Goal: Browse casually

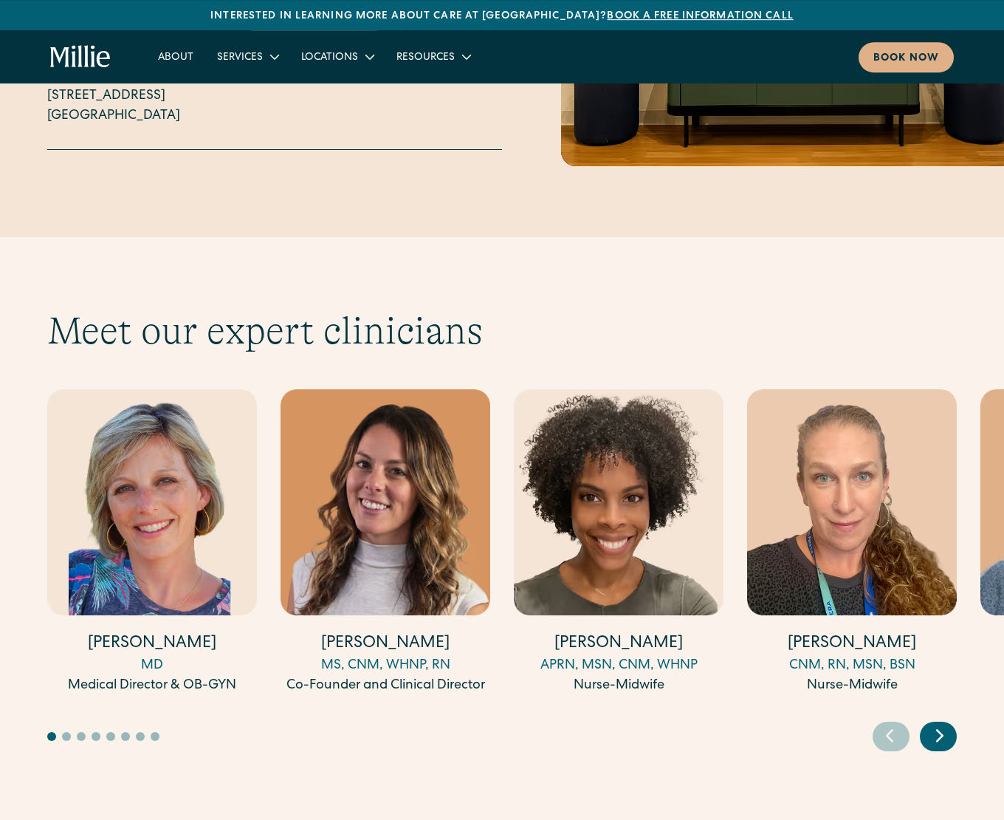
scroll to position [3841, 0]
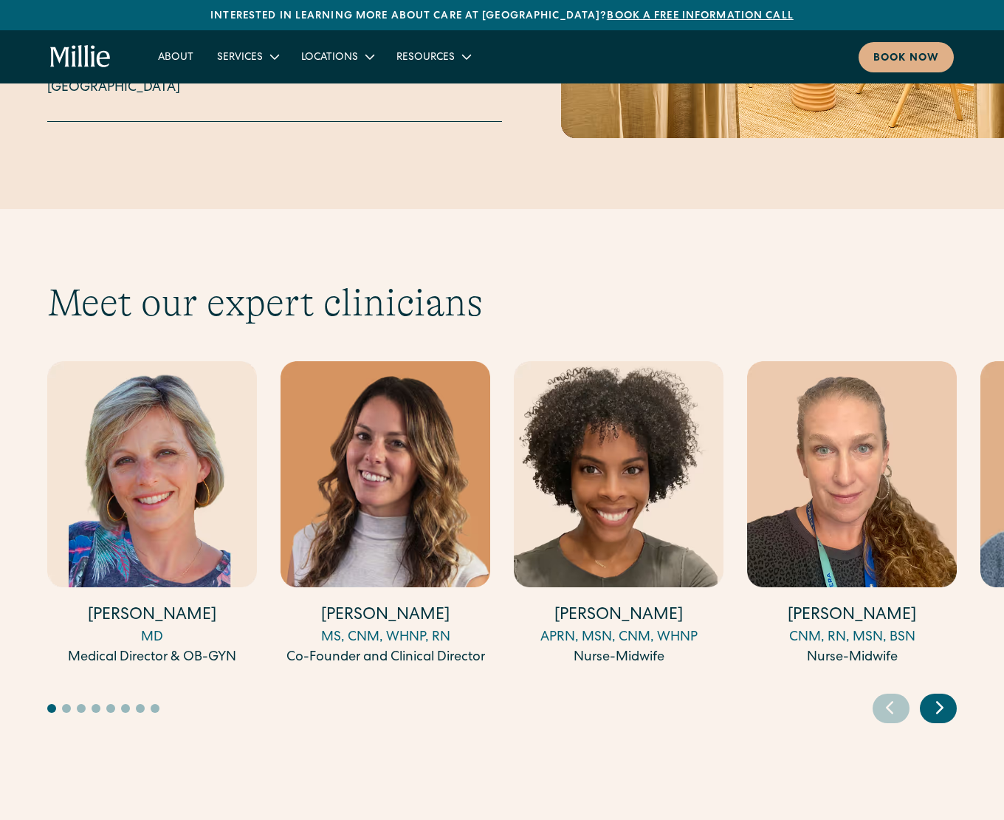
click at [64, 704] on button "Go to slide 2" at bounding box center [66, 708] width 9 height 9
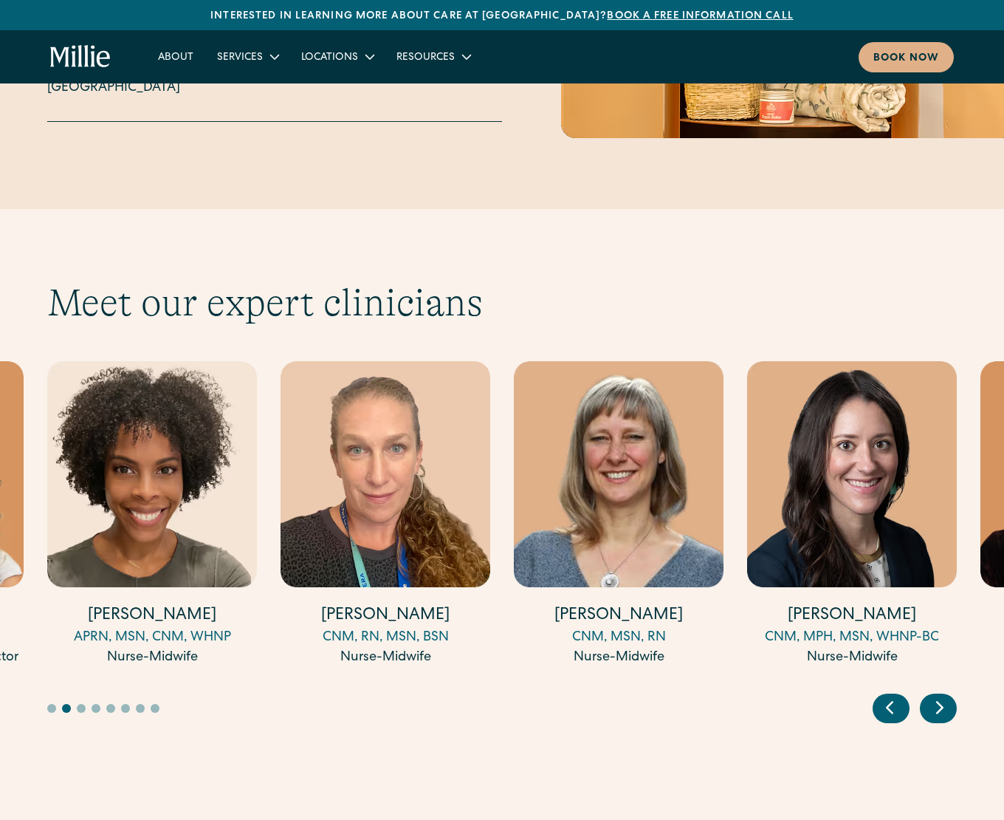
click at [81, 704] on button "Go to slide 3" at bounding box center [81, 708] width 9 height 9
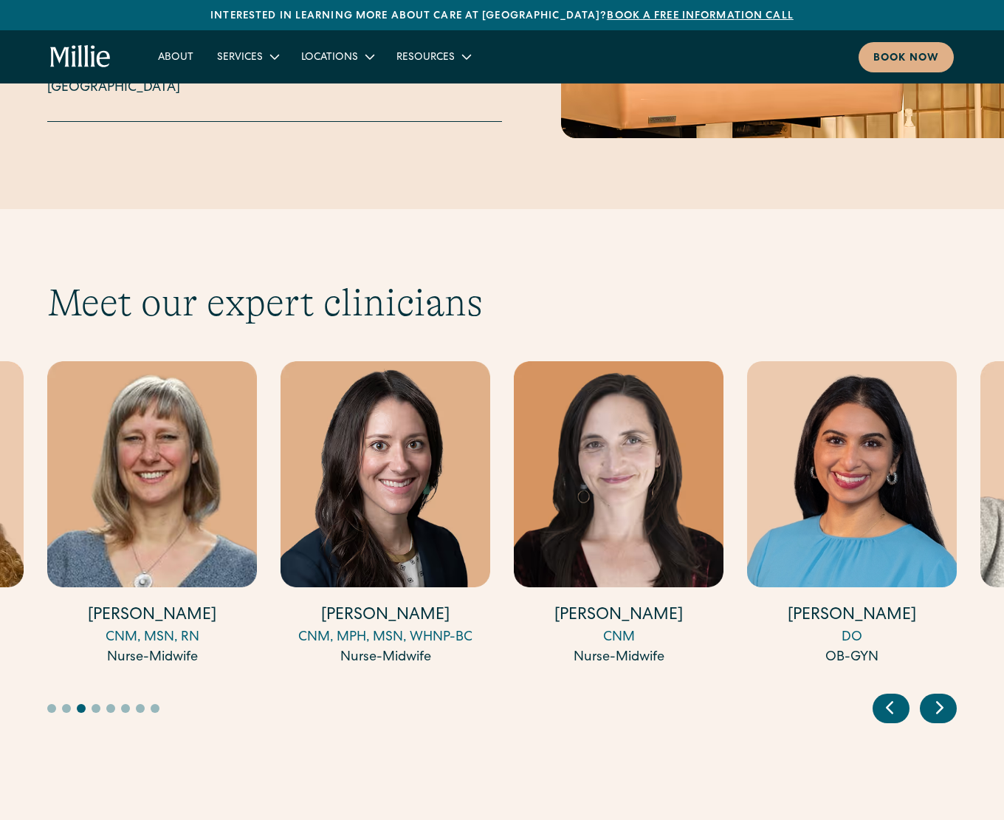
click at [93, 704] on button "Go to slide 4" at bounding box center [96, 708] width 9 height 9
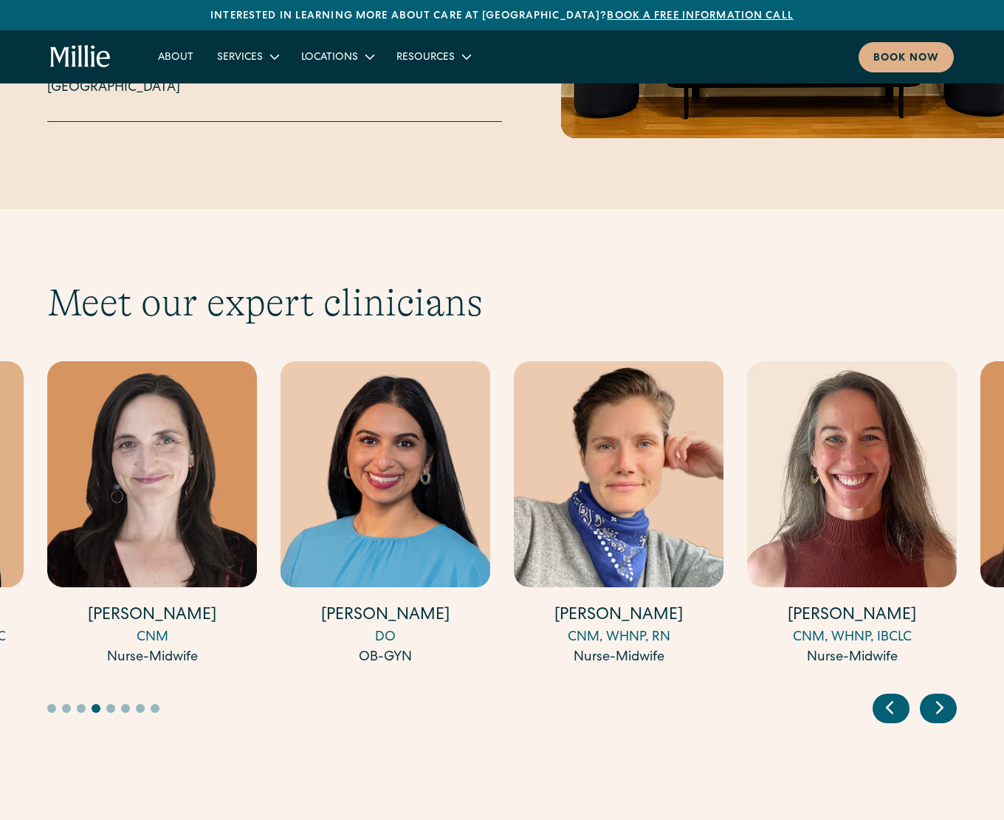
click at [104, 704] on div at bounding box center [448, 708] width 802 height 9
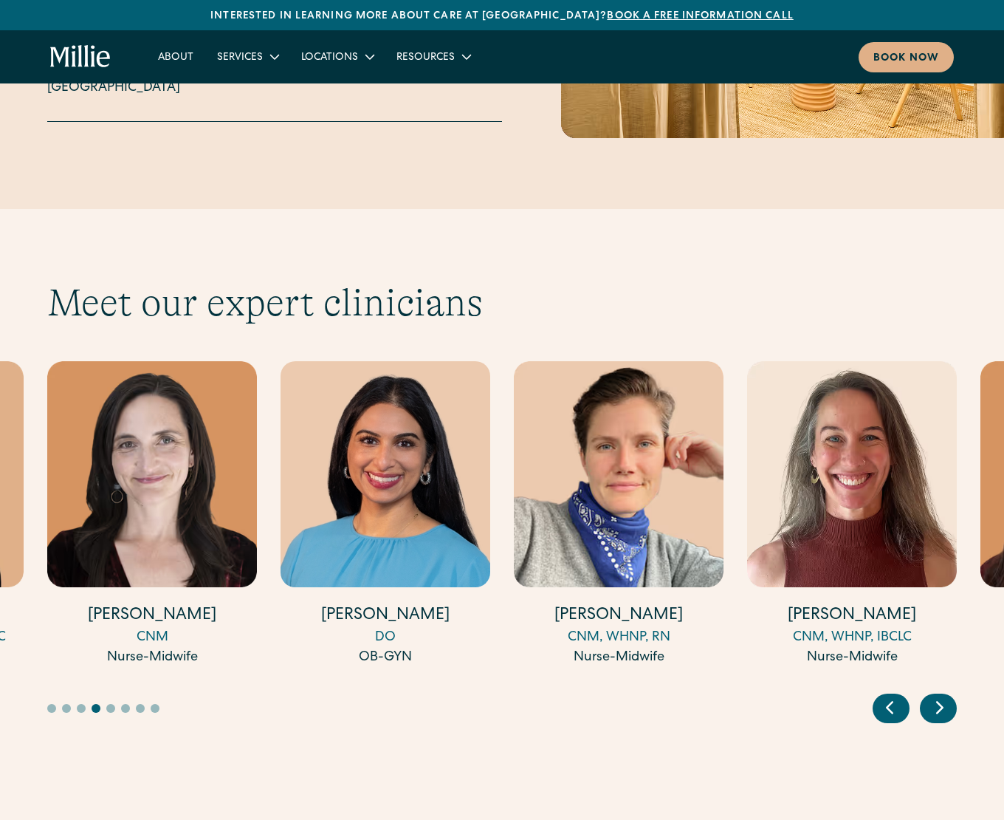
click at [106, 704] on div at bounding box center [448, 708] width 802 height 9
click at [109, 704] on button "Go to slide 5" at bounding box center [110, 708] width 9 height 9
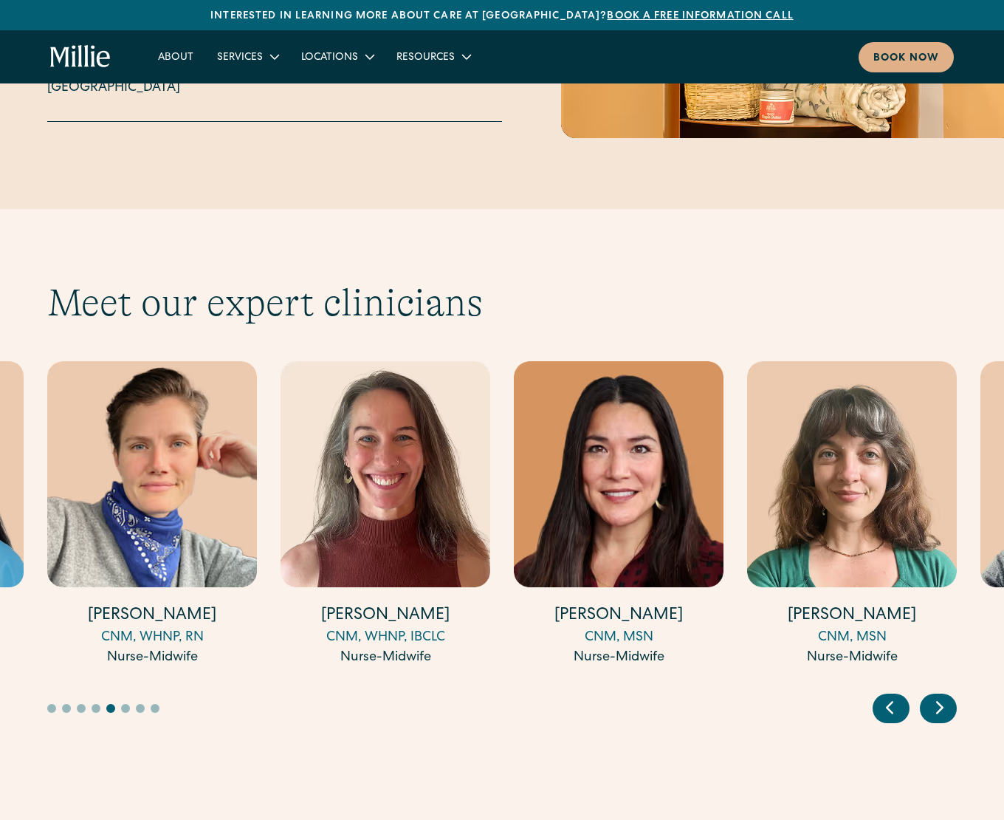
click at [124, 704] on button "Go to slide 6" at bounding box center [125, 708] width 9 height 9
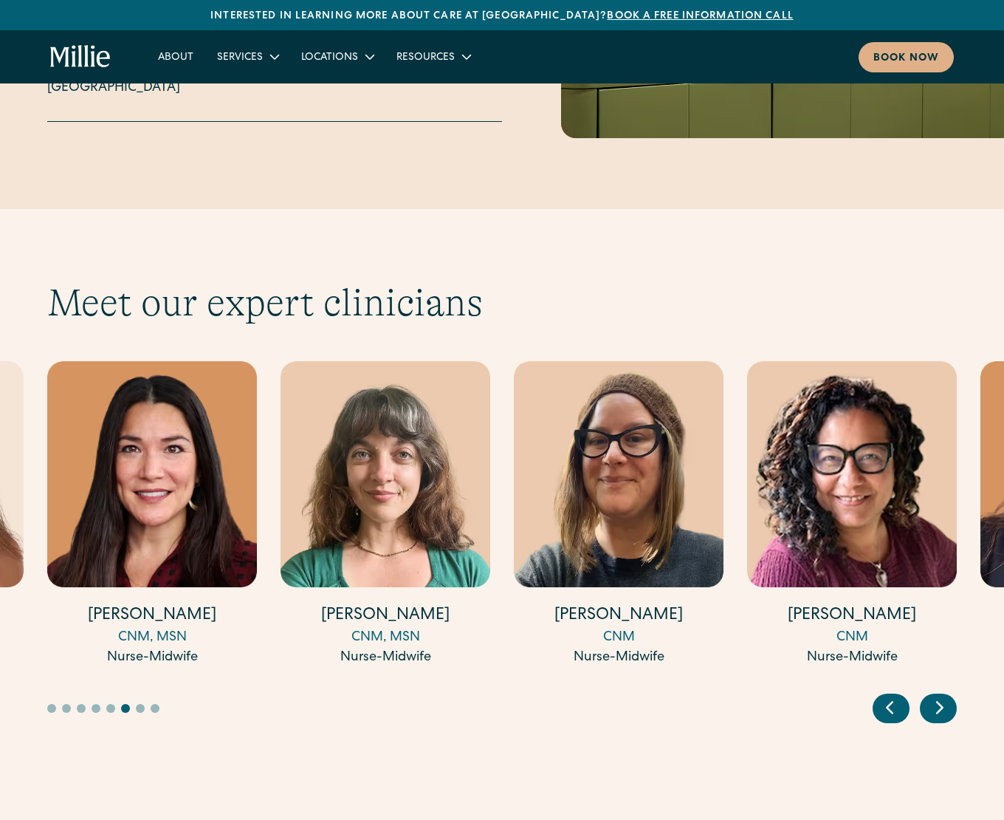
click at [124, 704] on button "Go to slide 6" at bounding box center [125, 708] width 9 height 9
click at [139, 704] on button "Go to slide 7" at bounding box center [140, 708] width 9 height 9
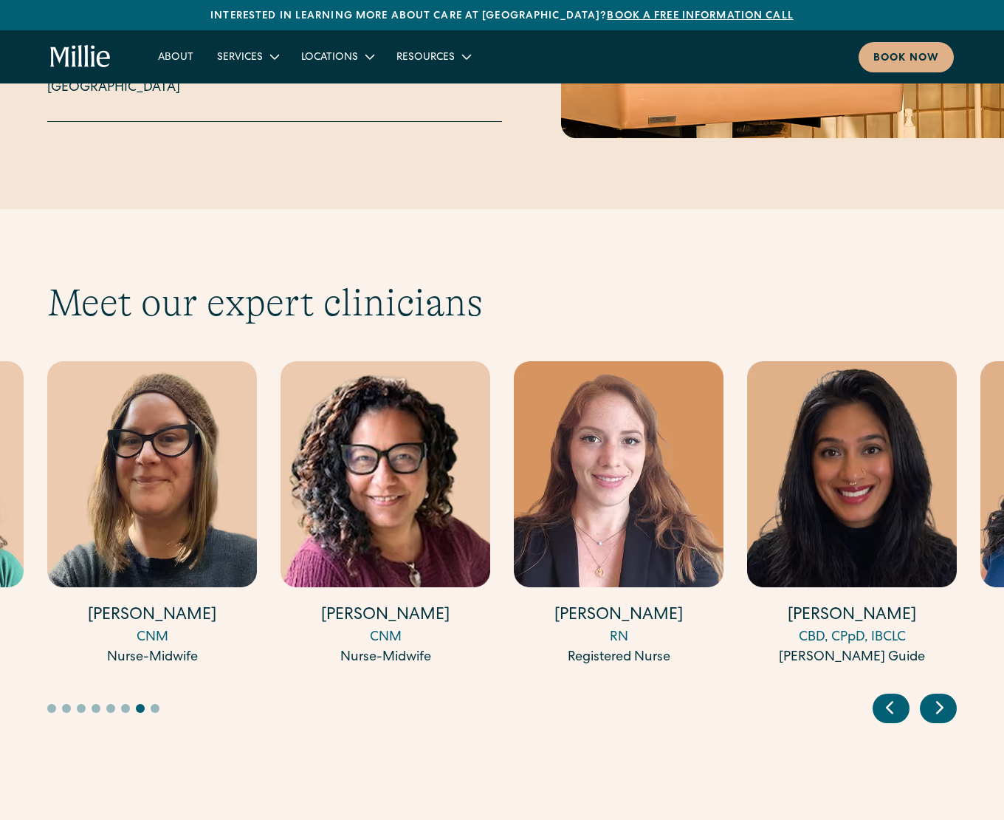
click at [139, 704] on button "Go to slide 7" at bounding box center [140, 708] width 9 height 9
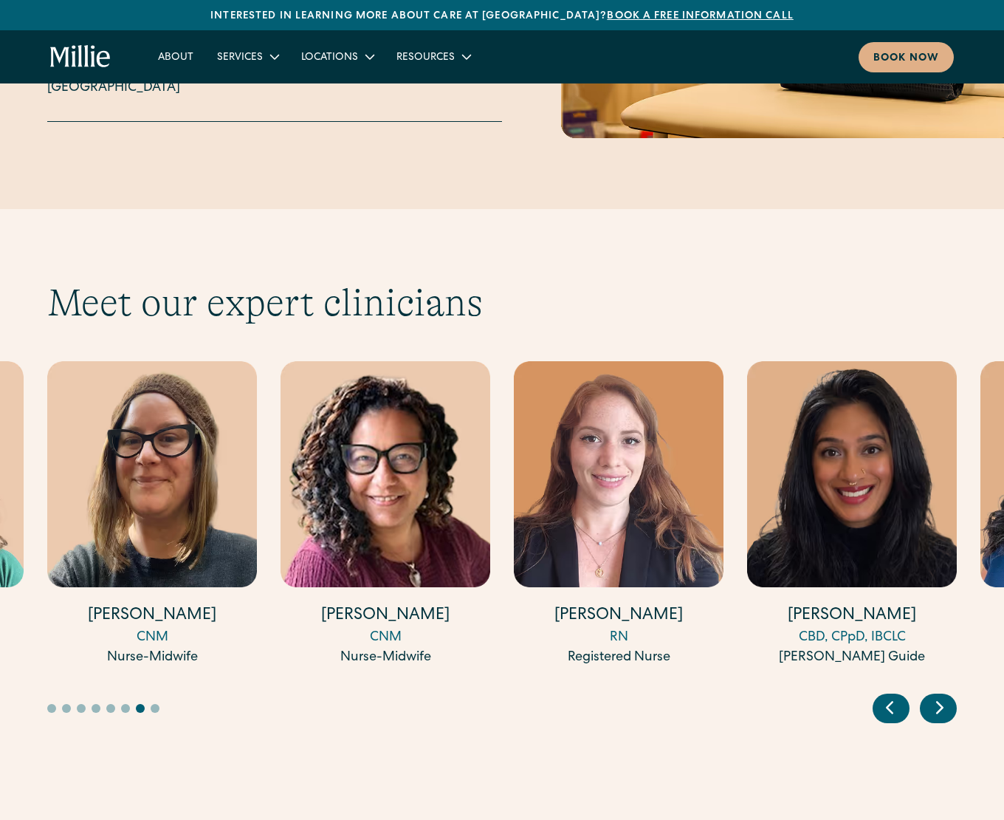
click at [155, 704] on button "Go to slide 8" at bounding box center [155, 708] width 9 height 9
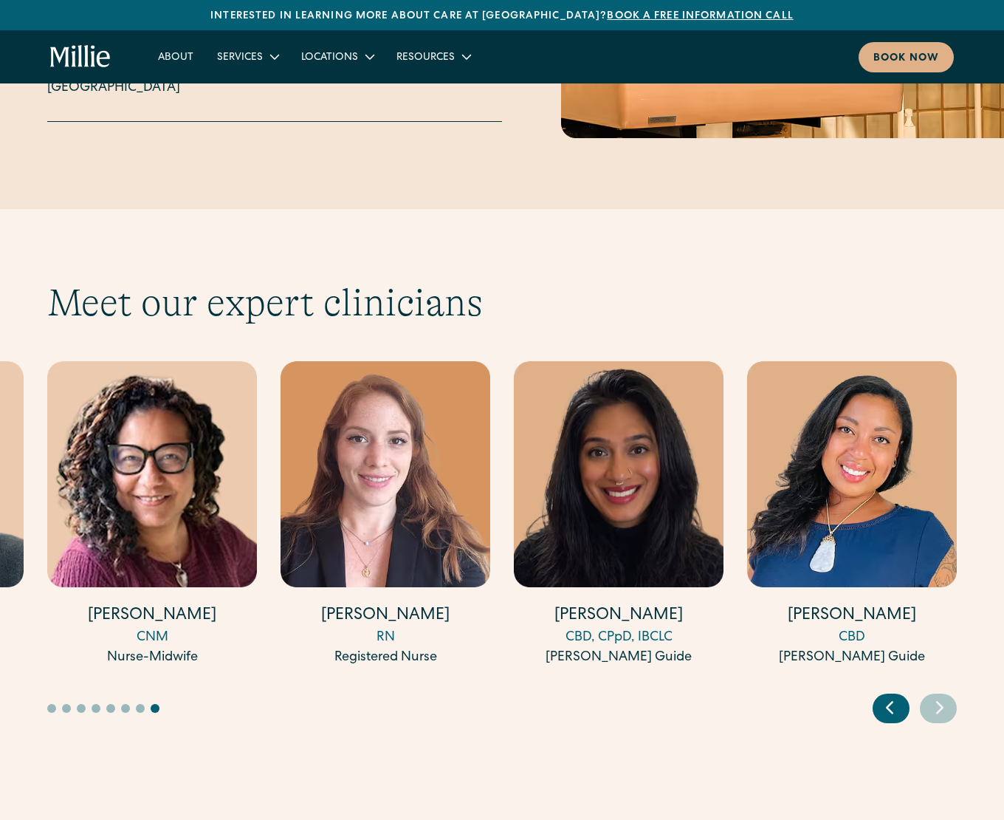
click at [890, 696] on icon "Previous slide" at bounding box center [890, 707] width 22 height 23
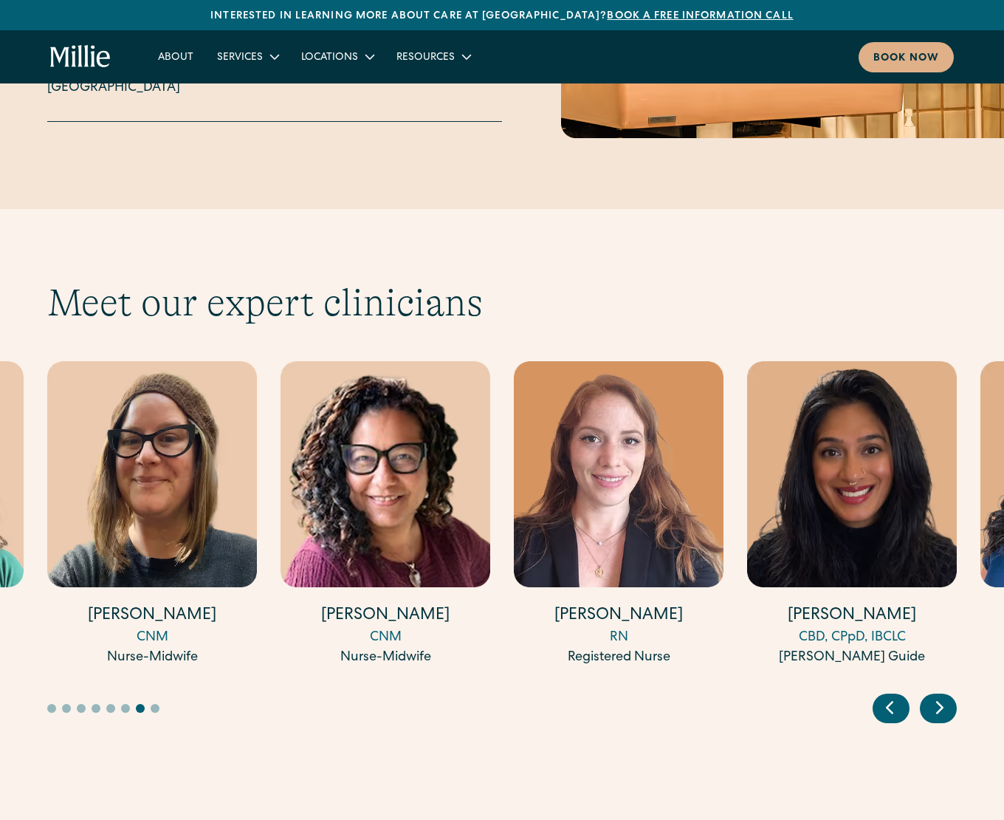
click at [890, 696] on icon "Previous slide" at bounding box center [890, 707] width 22 height 23
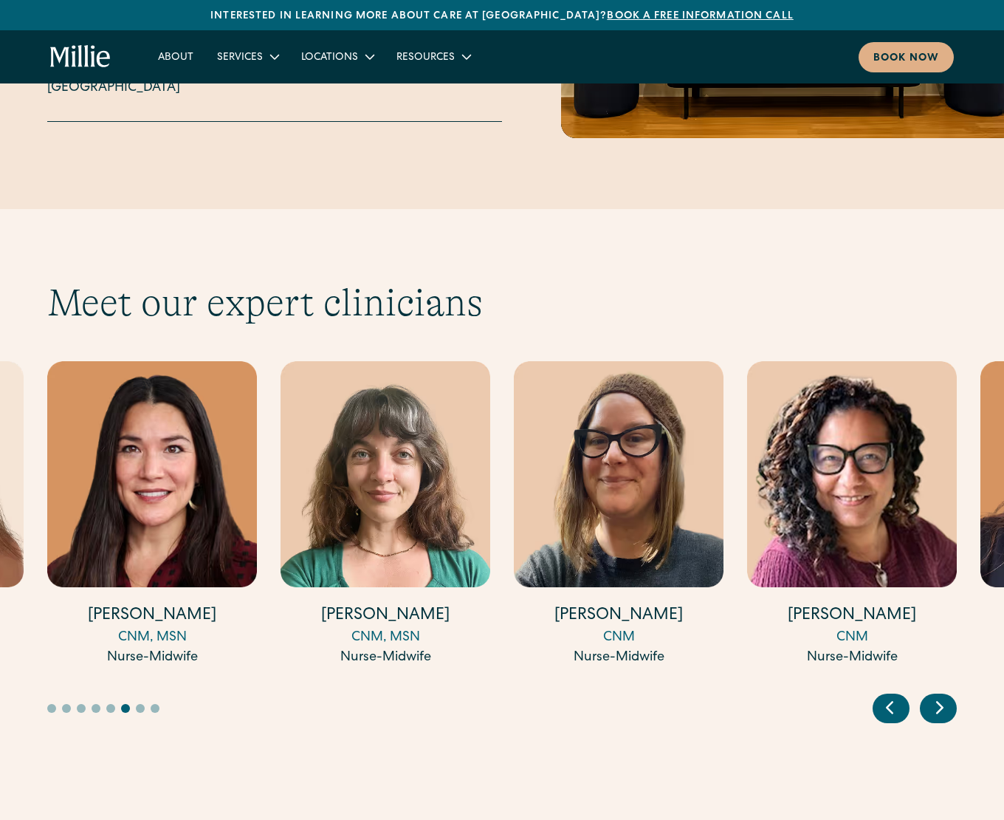
click at [890, 696] on icon "Previous slide" at bounding box center [890, 707] width 22 height 23
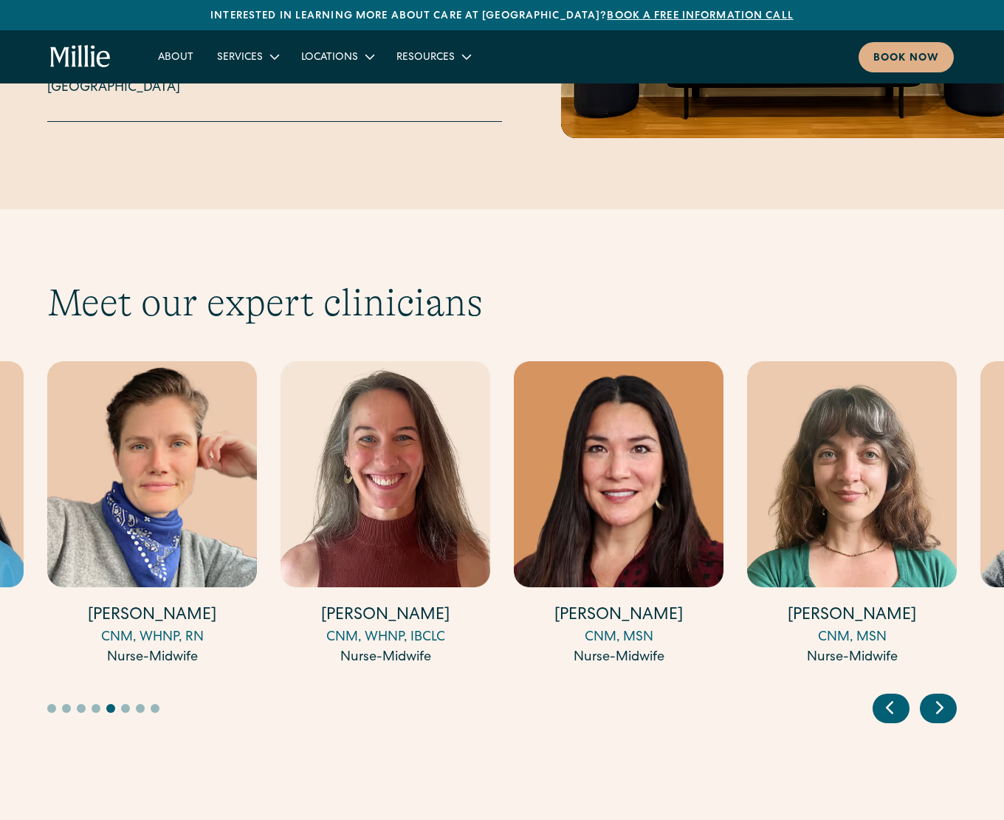
click at [890, 696] on icon "Previous slide" at bounding box center [890, 707] width 22 height 23
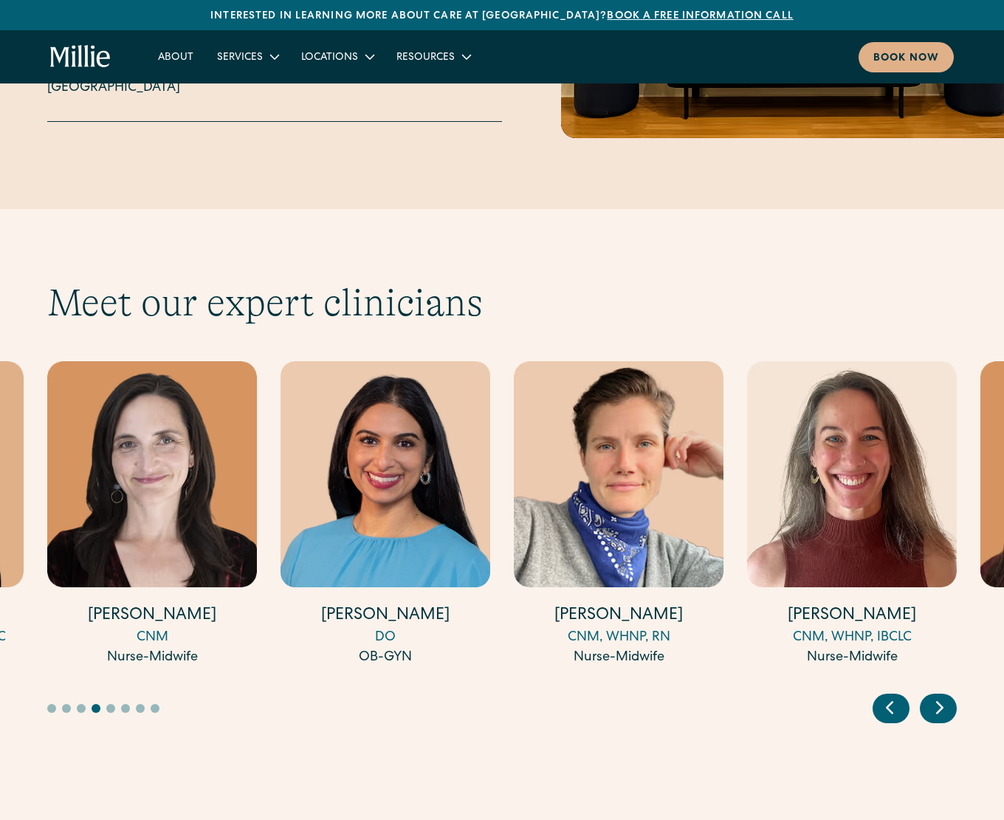
click at [890, 696] on icon "Previous slide" at bounding box center [890, 707] width 22 height 23
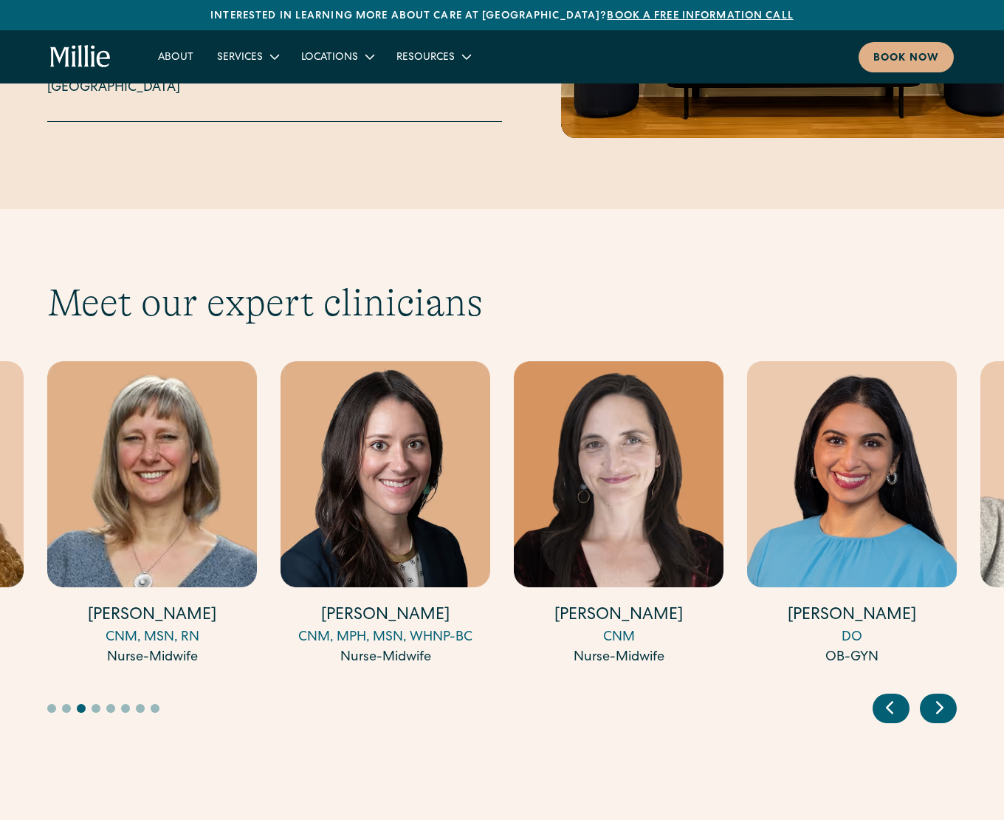
click at [890, 696] on icon "Previous slide" at bounding box center [890, 707] width 22 height 23
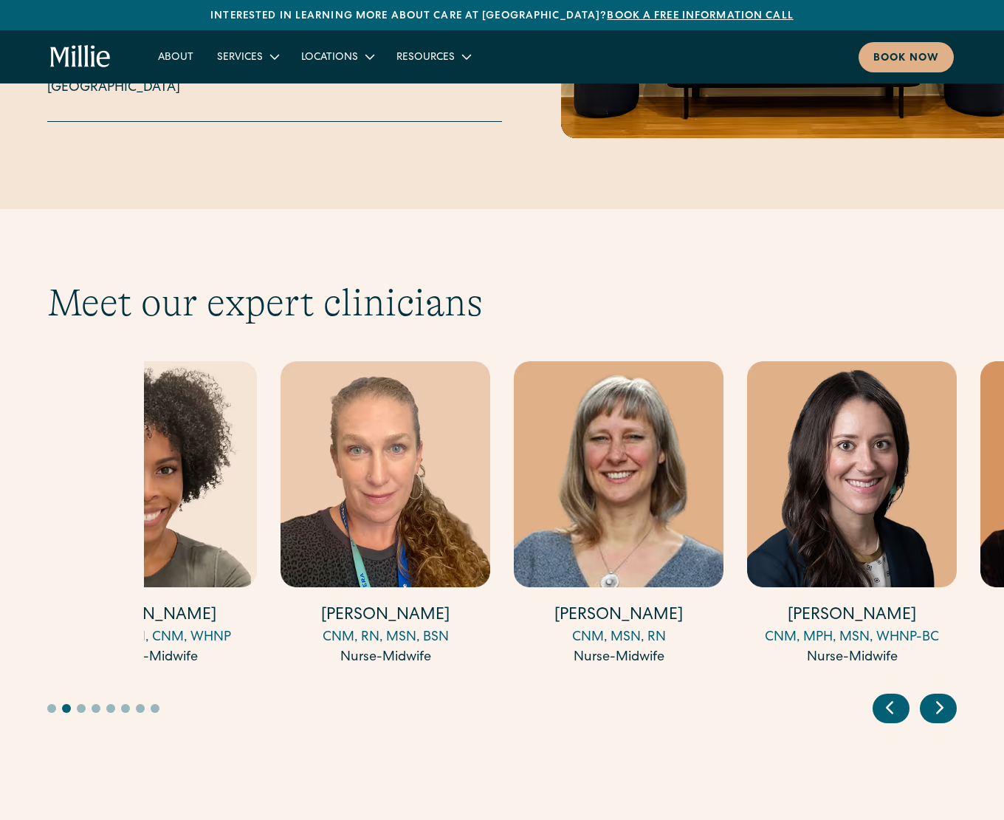
click at [890, 696] on icon "Previous slide" at bounding box center [890, 707] width 22 height 23
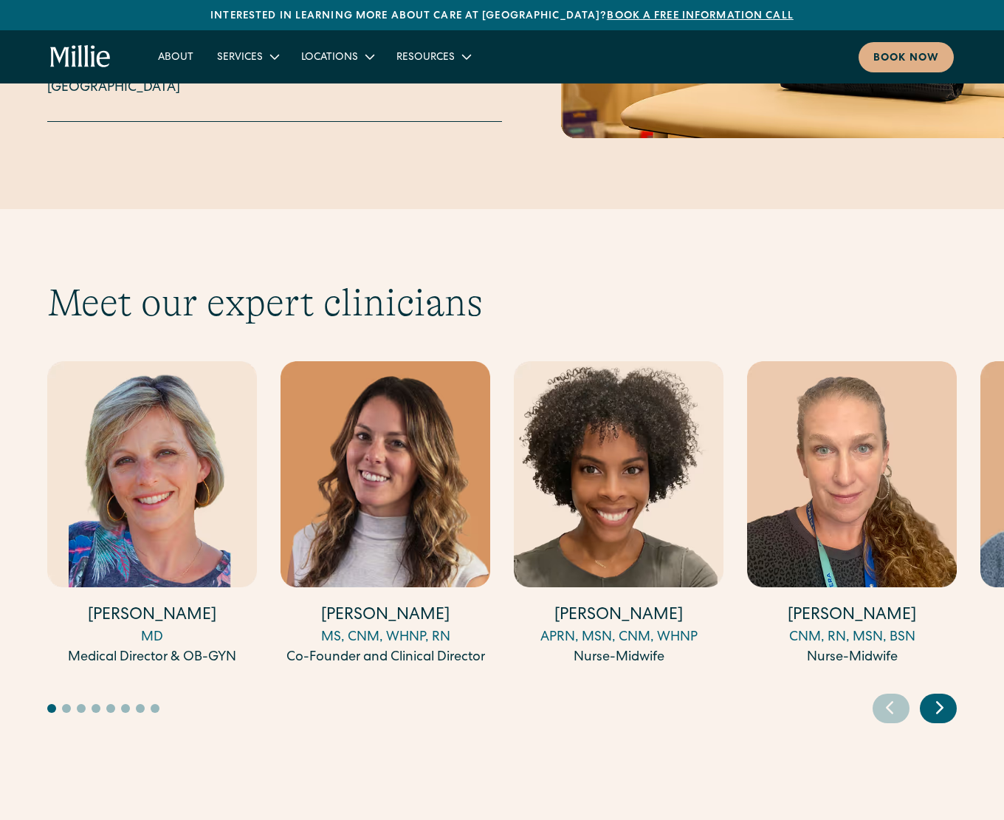
click at [890, 696] on icon "Previous slide" at bounding box center [890, 707] width 22 height 23
